Goal: Transaction & Acquisition: Download file/media

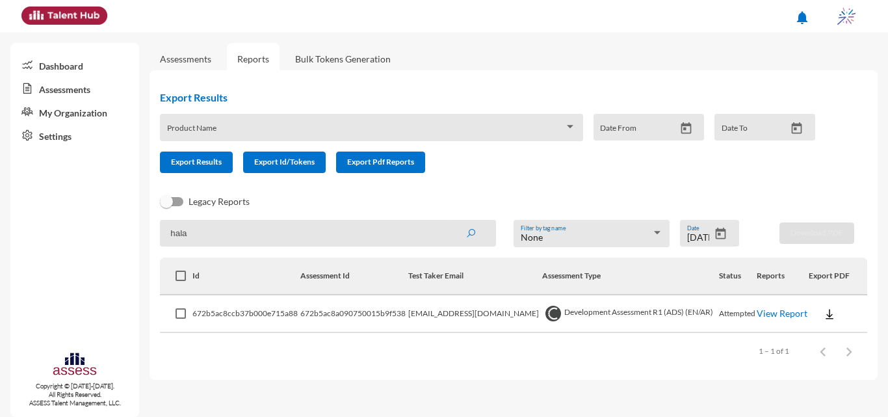
drag, startPoint x: 360, startPoint y: 230, endPoint x: 169, endPoint y: 223, distance: 190.7
click at [169, 223] on input "hala" at bounding box center [328, 233] width 336 height 27
click at [723, 243] on div at bounding box center [721, 235] width 23 height 16
click at [360, 239] on input at bounding box center [328, 233] width 336 height 27
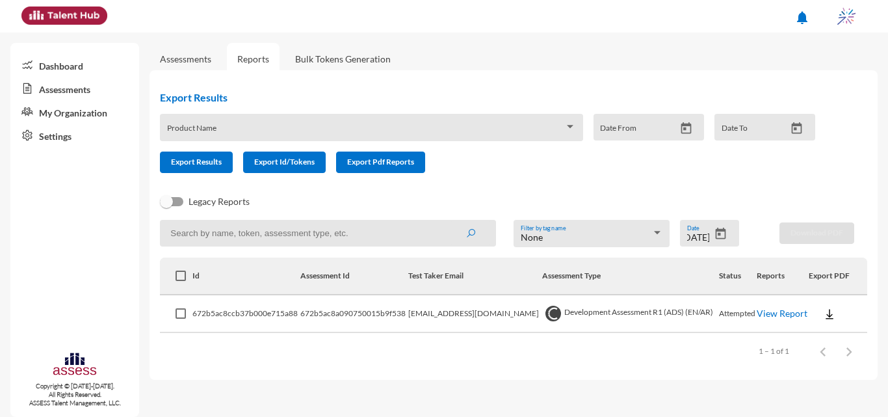
scroll to position [0, 0]
type input "[PERSON_NAME]"
click at [450, 221] on button "submit" at bounding box center [471, 232] width 42 height 23
drag, startPoint x: 379, startPoint y: 234, endPoint x: 145, endPoint y: 254, distance: 234.4
click at [146, 251] on mat-sidenav-container "Dashboard Assessments My Organization Settings Copyright © [DATE]-[DATE]. All R…" at bounding box center [444, 225] width 888 height 384
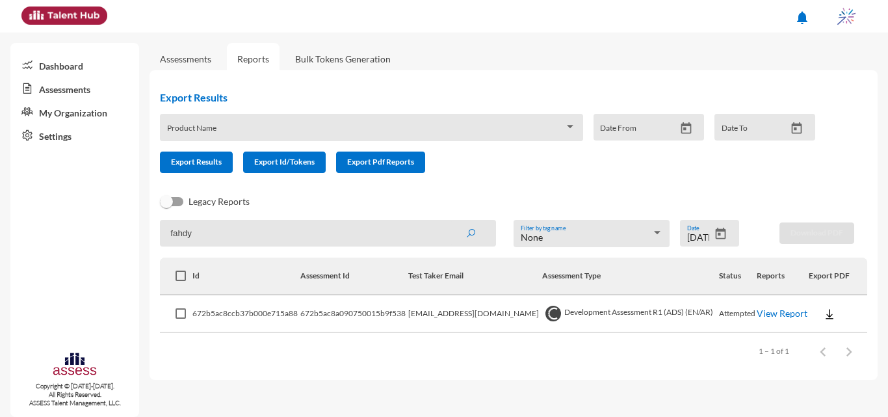
type input "fahdy"
click at [450, 221] on button "submit" at bounding box center [471, 232] width 42 height 23
click at [726, 235] on icon "Open calendar" at bounding box center [721, 234] width 10 height 12
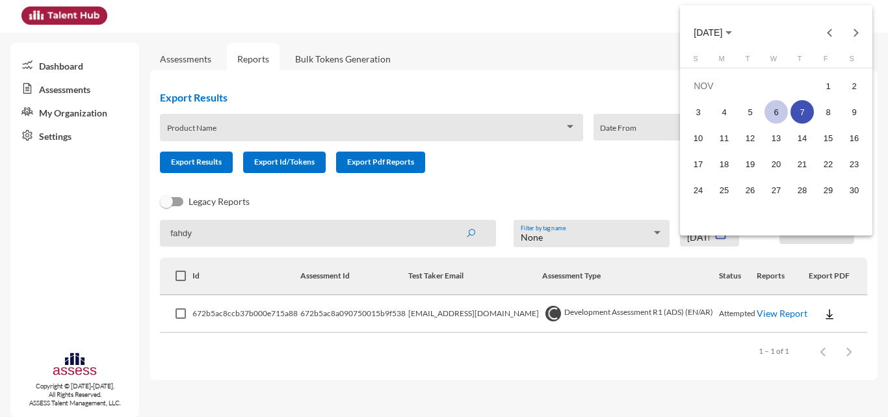
click at [782, 109] on div "6" at bounding box center [776, 111] width 23 height 23
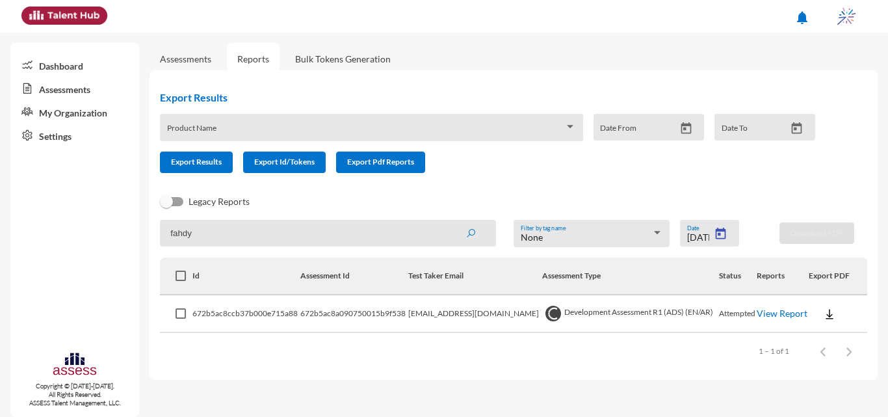
type input "[DATE]"
click at [403, 230] on input "fahdy" at bounding box center [328, 233] width 336 height 27
click at [450, 221] on button "submit" at bounding box center [471, 232] width 42 height 23
drag, startPoint x: 403, startPoint y: 230, endPoint x: 126, endPoint y: 208, distance: 277.9
click at [126, 208] on mat-sidenav-container "Dashboard Assessments My Organization Settings Copyright © [DATE]-[DATE]. All R…" at bounding box center [444, 225] width 888 height 384
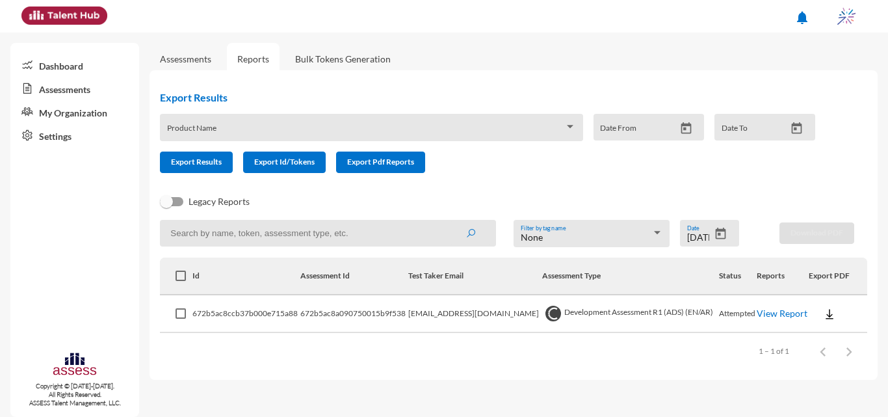
click at [450, 221] on button "submit" at bounding box center [471, 232] width 42 height 23
click at [719, 228] on icon "Open calendar" at bounding box center [721, 234] width 14 height 14
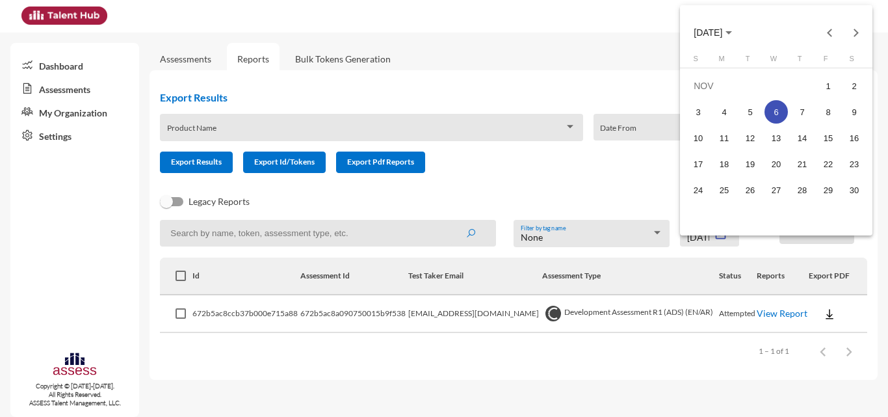
click at [779, 111] on div "6" at bounding box center [776, 111] width 23 height 23
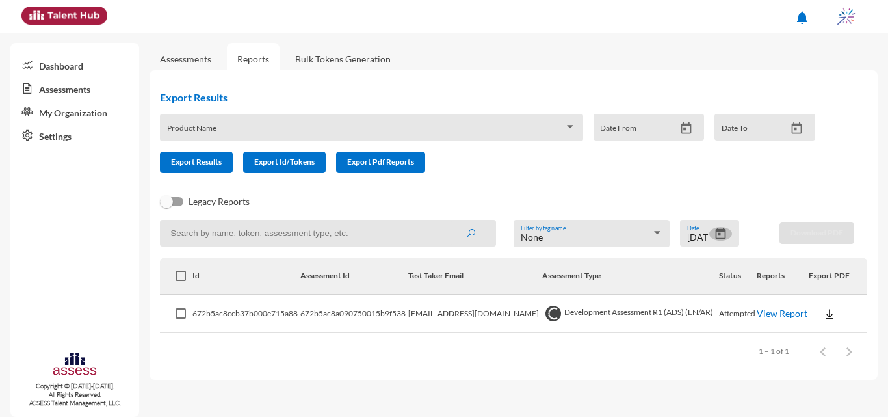
click at [718, 236] on icon "Open calendar" at bounding box center [721, 234] width 14 height 14
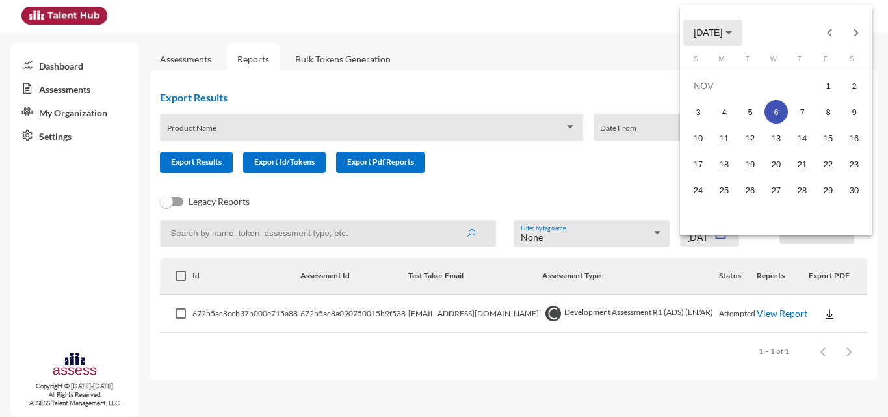
click at [723, 31] on span "[DATE]" at bounding box center [708, 33] width 29 height 10
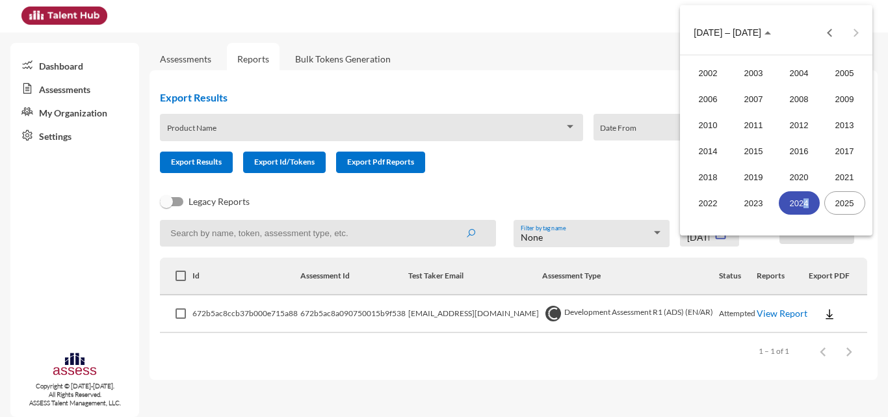
click at [805, 205] on div "2024" at bounding box center [799, 202] width 41 height 23
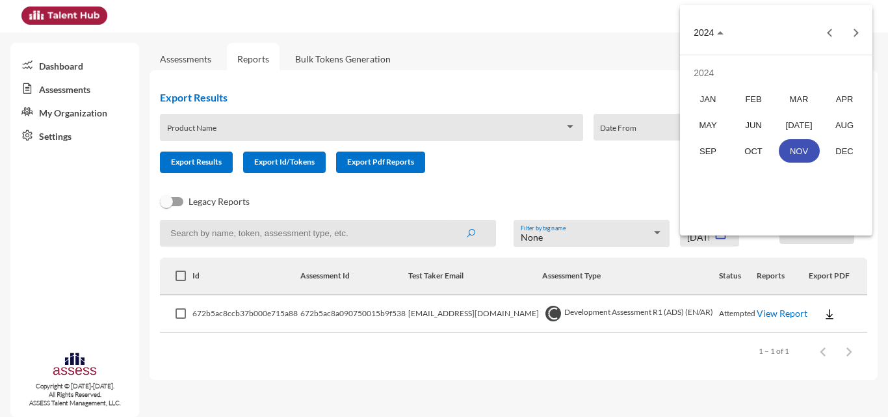
click at [787, 148] on div "NOV" at bounding box center [799, 150] width 41 height 23
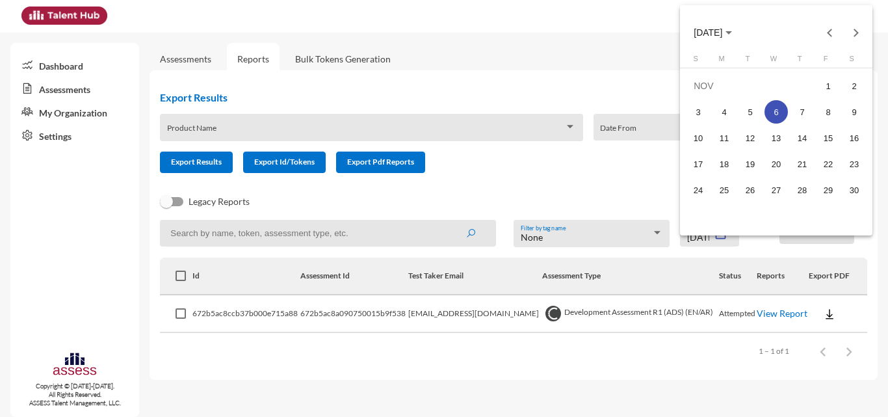
click at [781, 109] on div "6" at bounding box center [776, 111] width 23 height 23
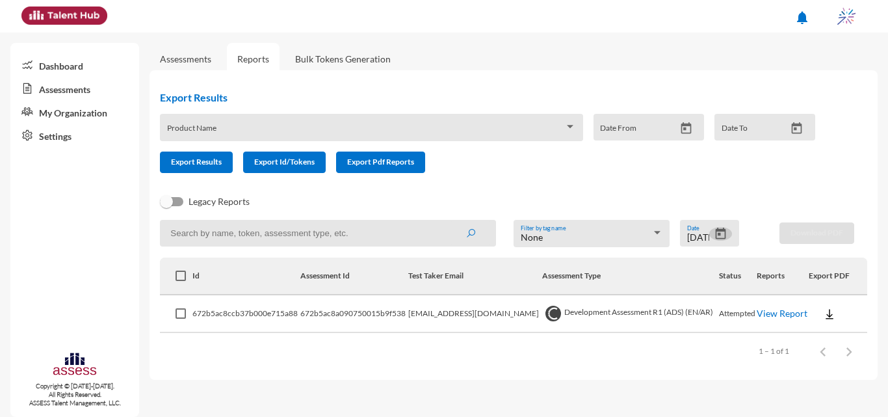
click at [719, 232] on icon "Open calendar" at bounding box center [721, 234] width 14 height 14
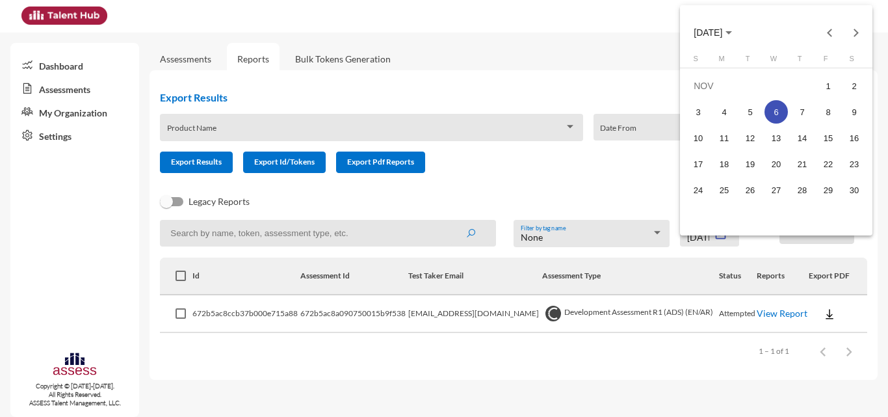
click at [777, 109] on div "6" at bounding box center [776, 111] width 23 height 23
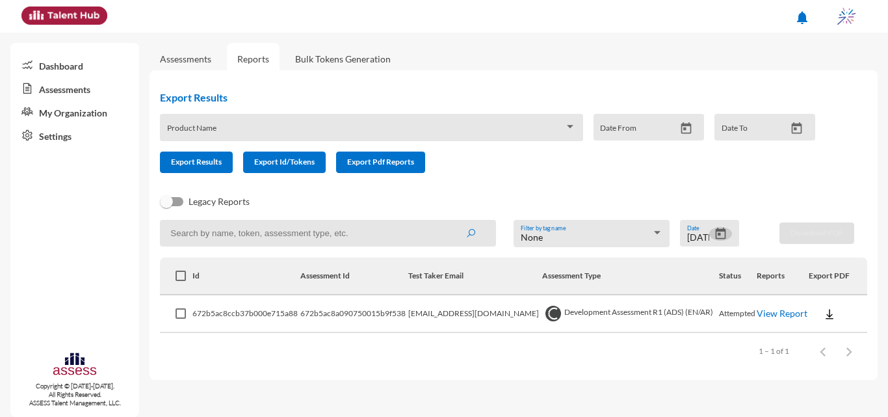
click at [436, 243] on input at bounding box center [328, 233] width 336 height 27
click at [474, 229] on icon "submit" at bounding box center [471, 233] width 10 height 10
click at [367, 240] on input at bounding box center [328, 233] width 336 height 27
type input "[PERSON_NAME]"
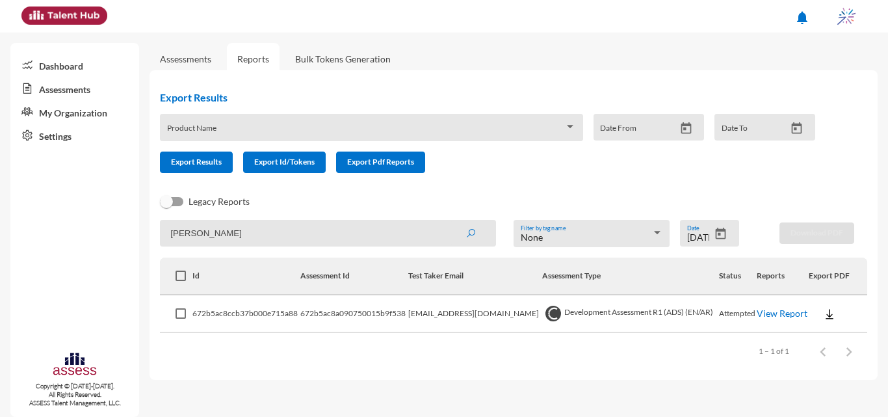
click at [450, 221] on button "submit" at bounding box center [471, 232] width 42 height 23
drag, startPoint x: 371, startPoint y: 240, endPoint x: 158, endPoint y: 222, distance: 214.1
click at [158, 222] on div "Export Results Product Name Date From Date To Export Results Export Id/Tokens E…" at bounding box center [514, 225] width 728 height 310
click at [519, 384] on mat-sidenav-content "Assessments Reports Bulk Tokens Generation Export Results Product Name Date Fro…" at bounding box center [519, 225] width 739 height 384
click at [632, 227] on div "None Filter by tag name" at bounding box center [592, 236] width 142 height 20
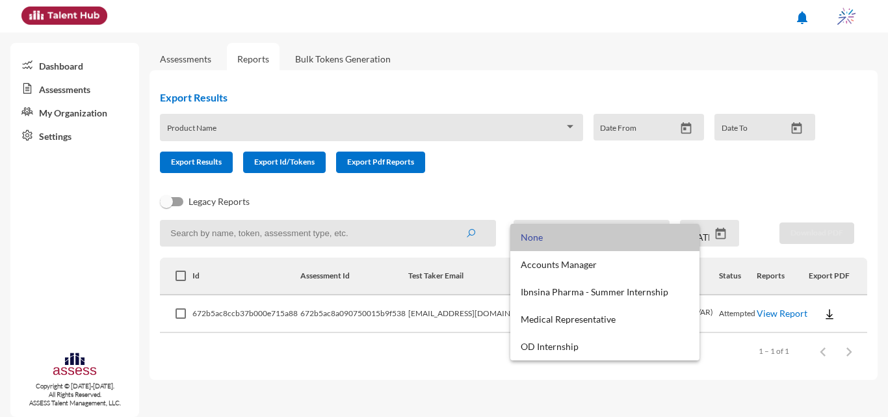
click at [631, 229] on span "None" at bounding box center [605, 237] width 168 height 27
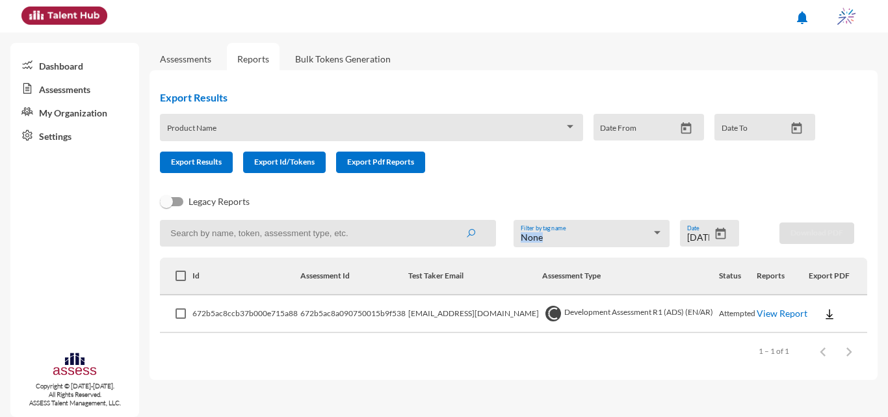
click at [631, 229] on div "None Filter by tag name" at bounding box center [592, 236] width 142 height 20
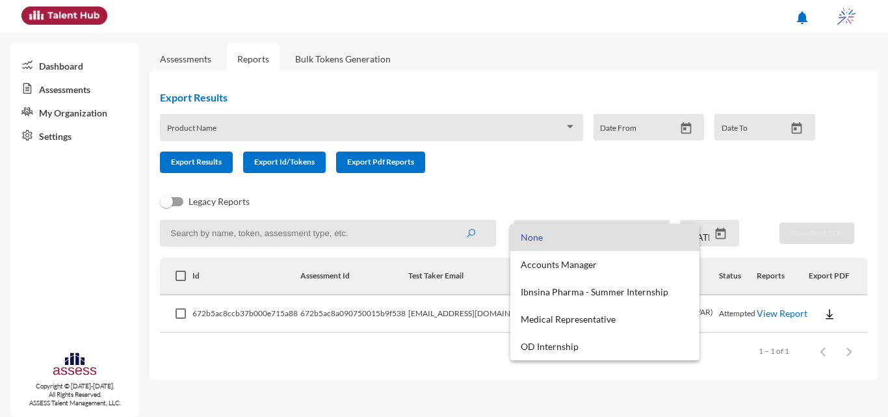
drag, startPoint x: 631, startPoint y: 229, endPoint x: 637, endPoint y: 230, distance: 6.5
click at [632, 230] on span "None" at bounding box center [605, 237] width 168 height 27
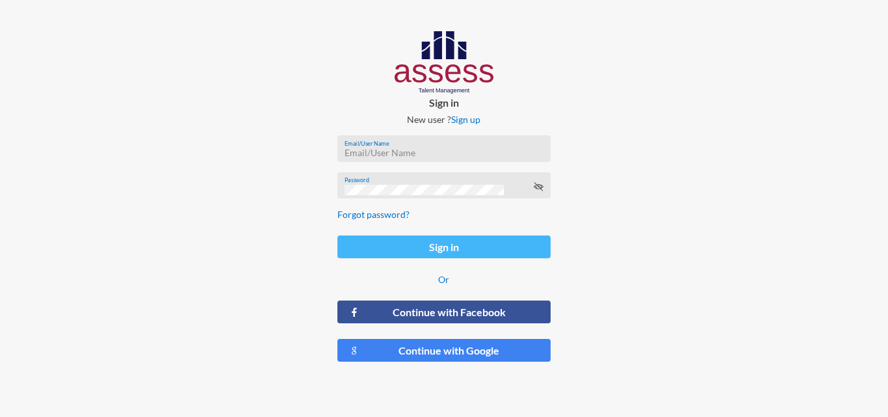
type input "[EMAIL_ADDRESS][DOMAIN_NAME]"
click at [417, 239] on button "Sign in" at bounding box center [444, 246] width 213 height 23
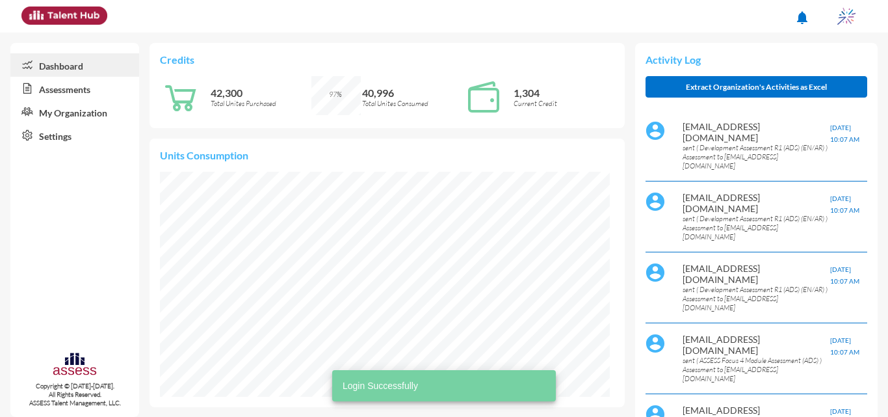
click at [55, 98] on link "Assessments" at bounding box center [74, 88] width 129 height 23
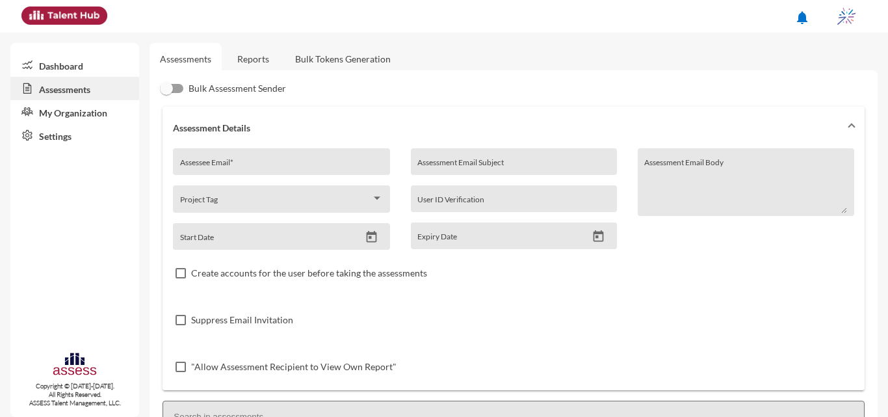
click at [250, 63] on link "Reports" at bounding box center [253, 59] width 53 height 32
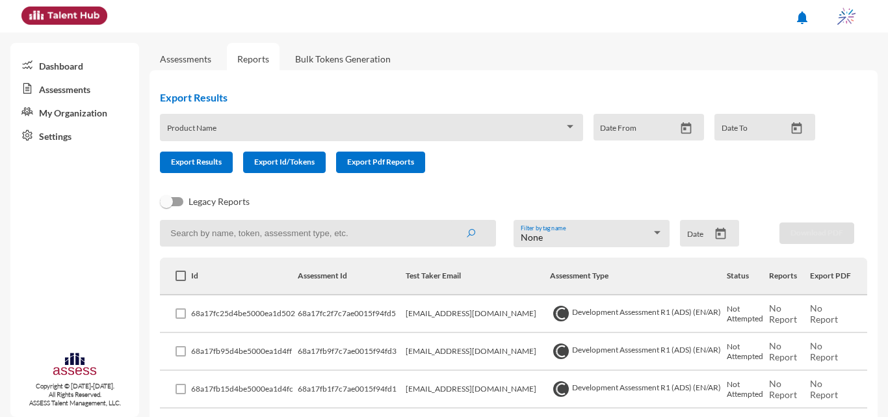
click at [726, 225] on div "Date" at bounding box center [709, 233] width 59 height 27
click at [715, 234] on icon "Open calendar" at bounding box center [721, 234] width 14 height 14
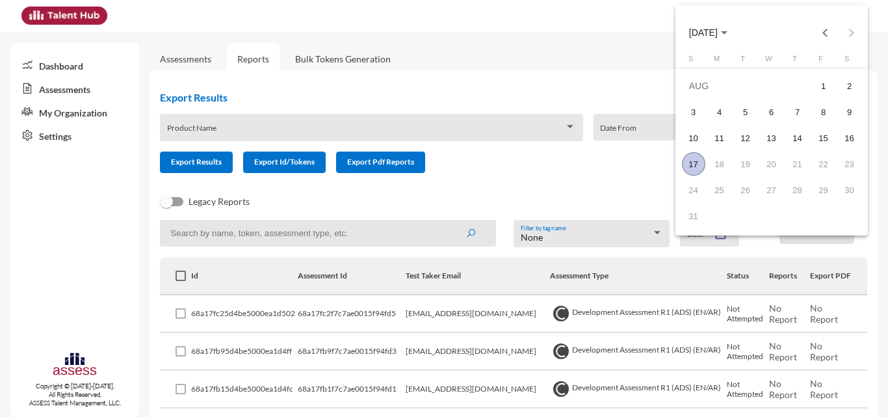
click at [718, 36] on span "AUG 2025" at bounding box center [703, 33] width 29 height 10
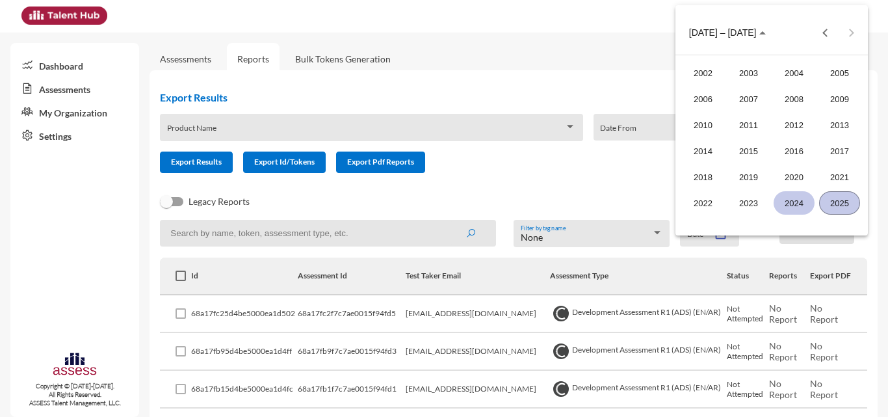
click at [797, 196] on div "2024" at bounding box center [794, 202] width 41 height 23
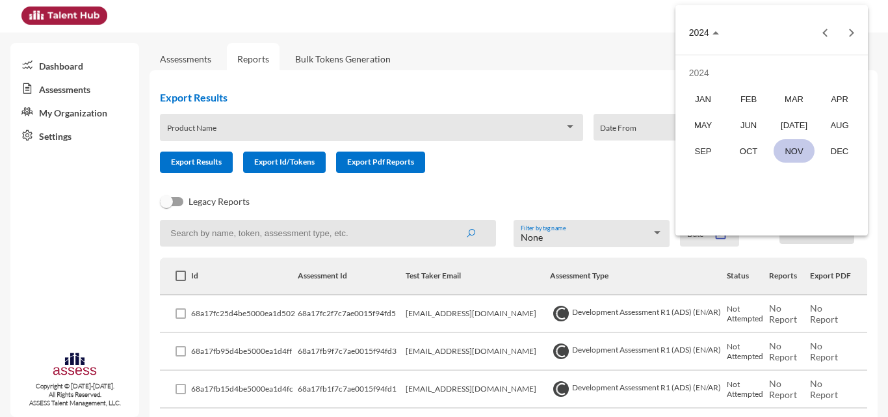
click at [802, 148] on div "NOV" at bounding box center [794, 150] width 41 height 23
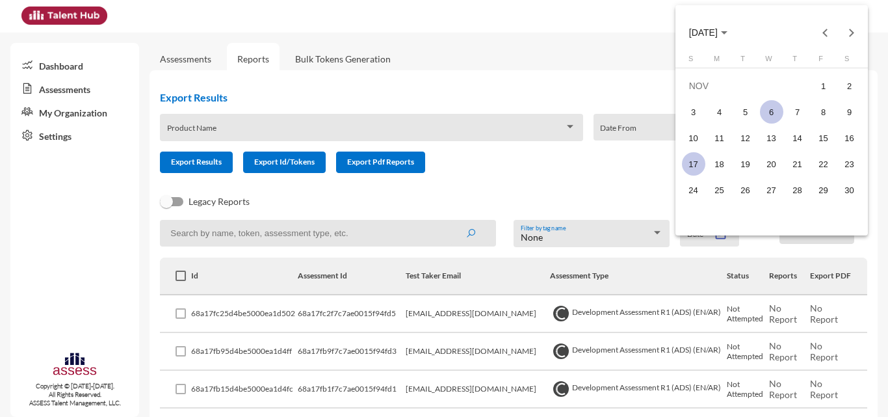
click at [778, 118] on div "6" at bounding box center [771, 111] width 23 height 23
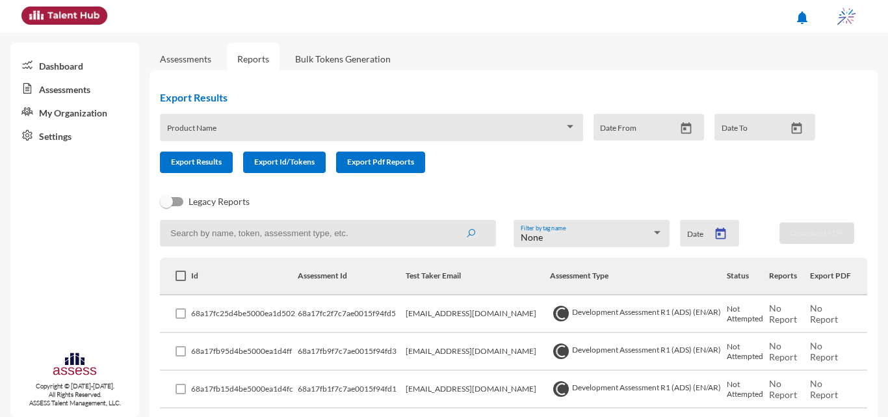
type input "[DATE]"
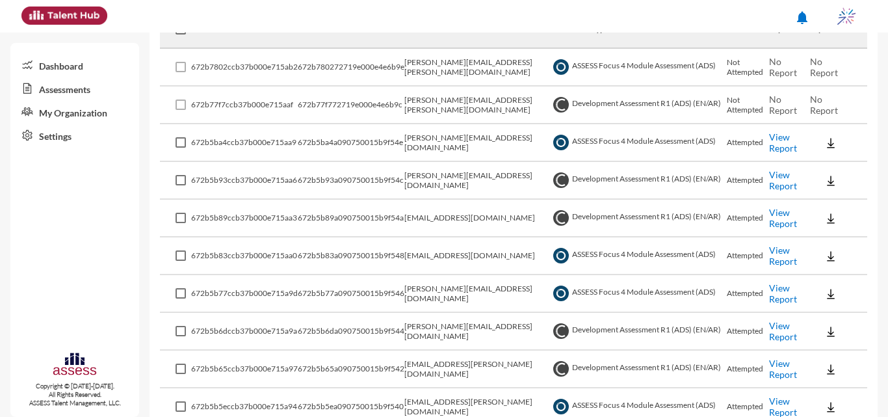
scroll to position [158, 0]
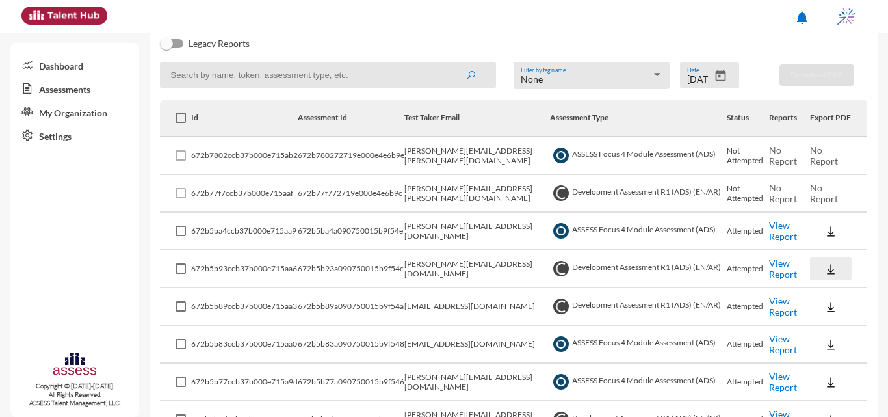
click at [825, 267] on img at bounding box center [831, 269] width 13 height 13
click at [835, 289] on button "OCM / EN" at bounding box center [846, 292] width 85 height 25
